Goal: Find contact information

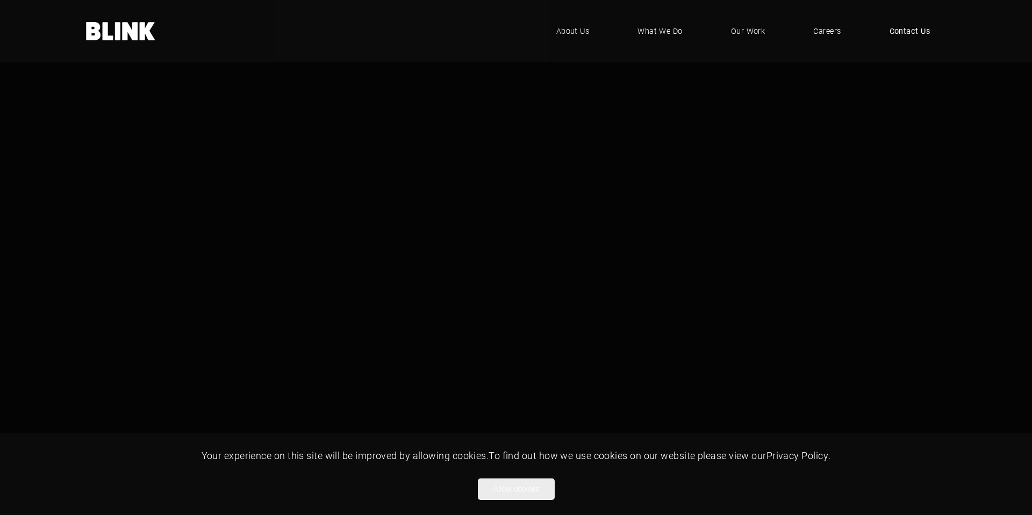
click at [894, 28] on span "Contact Us" at bounding box center [909, 31] width 41 height 12
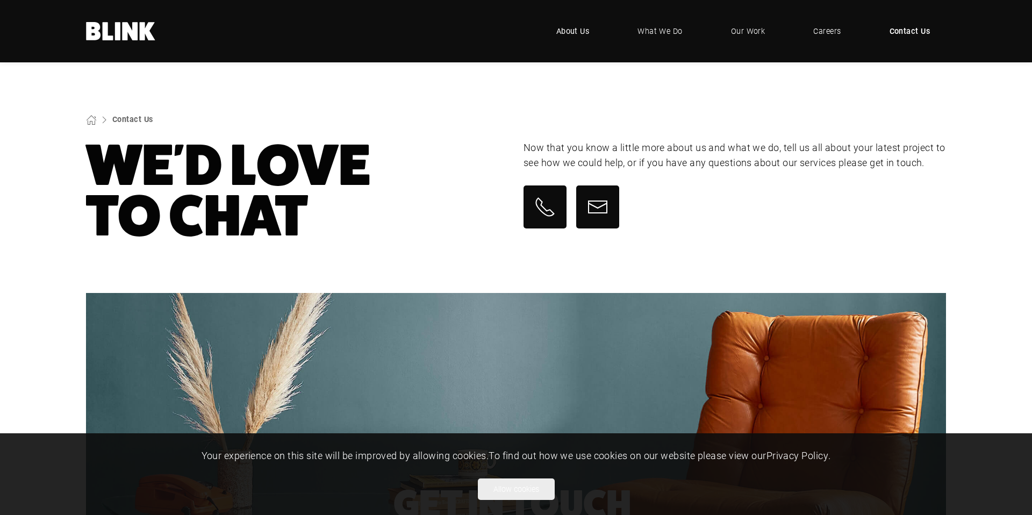
click at [573, 33] on span "About Us" at bounding box center [572, 31] width 33 height 12
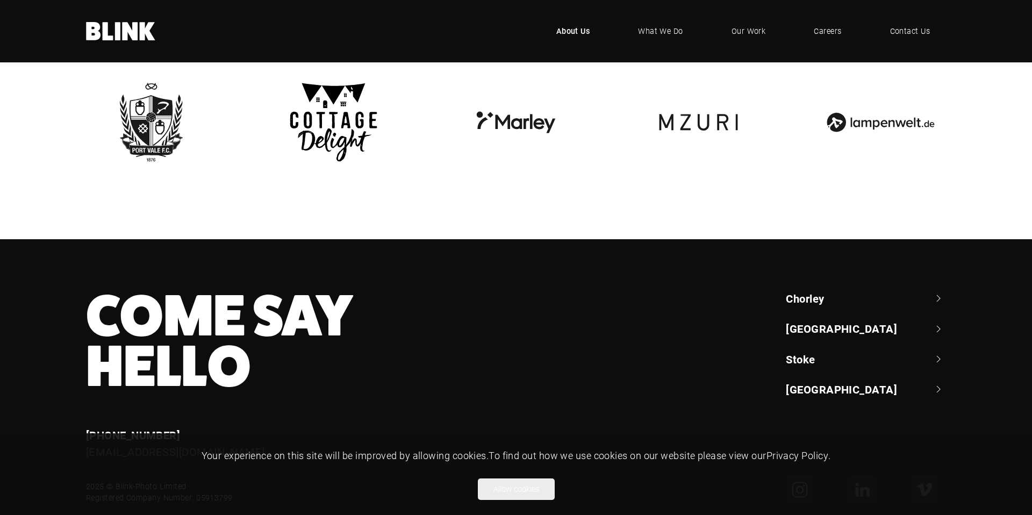
scroll to position [2636, 0]
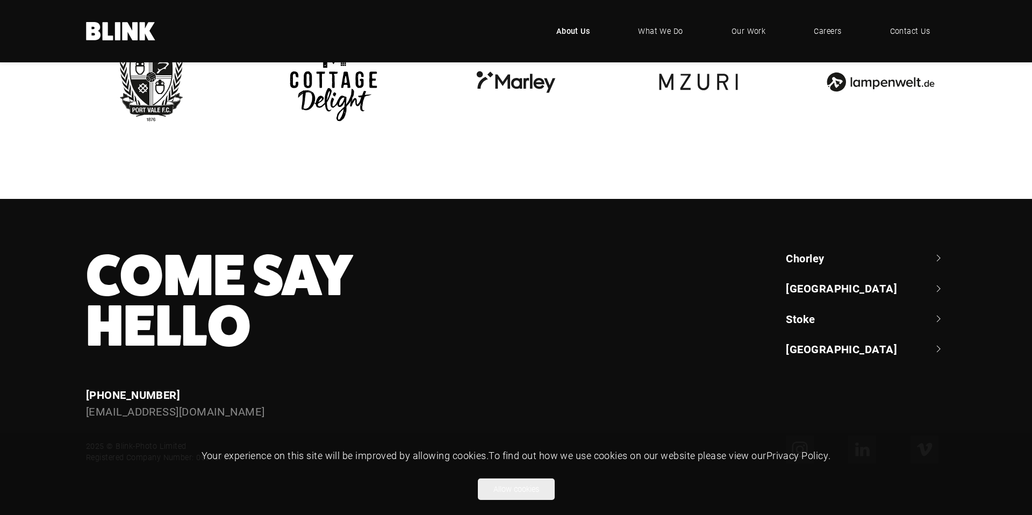
click at [834, 289] on link "[GEOGRAPHIC_DATA]" at bounding box center [866, 287] width 160 height 15
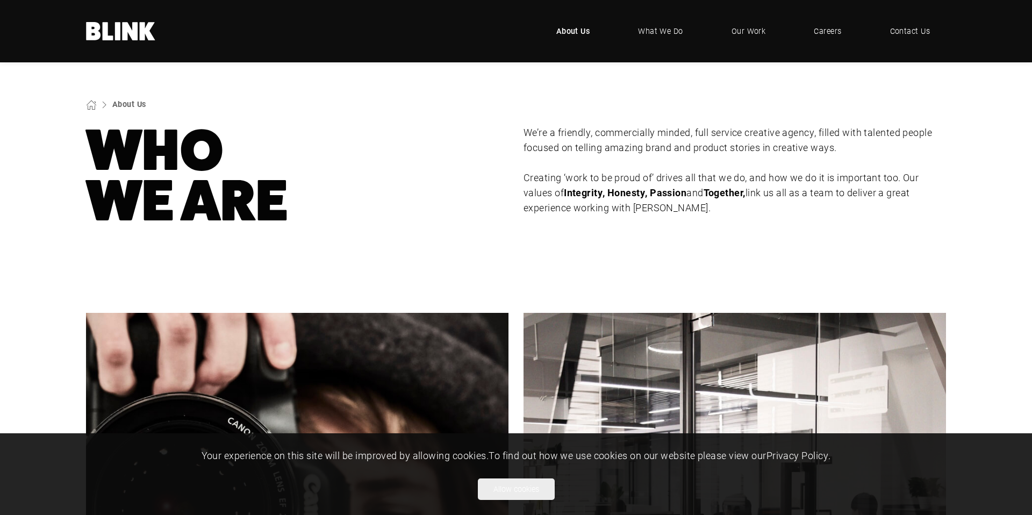
scroll to position [0, 0]
